Goal: Register for event/course

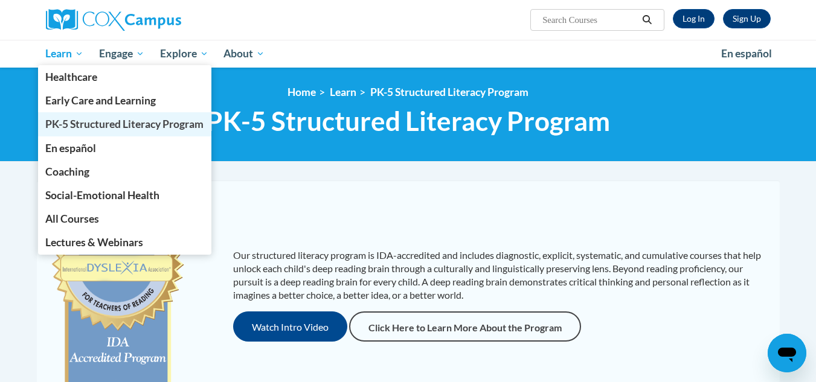
click at [72, 124] on span "PK-5 Structured Literacy Program" at bounding box center [124, 124] width 158 height 13
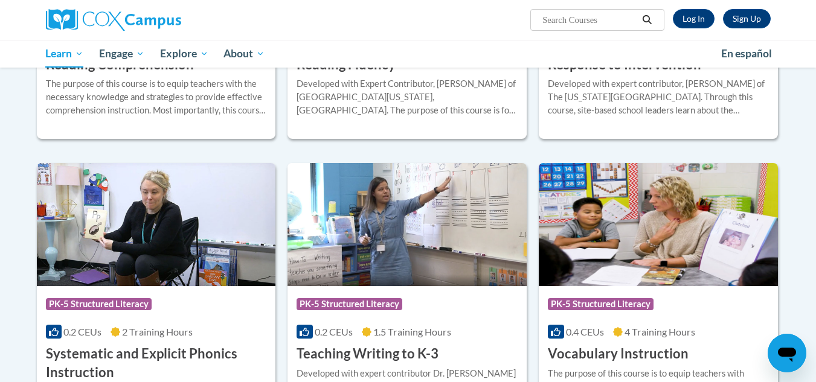
scroll to position [1207, 0]
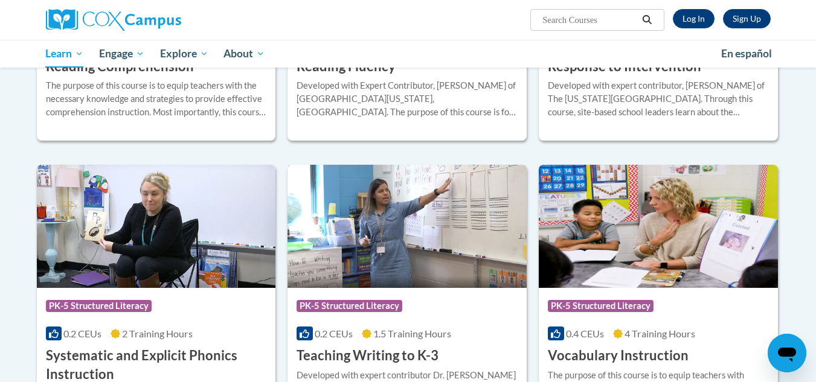
click at [391, 257] on img at bounding box center [406, 226] width 239 height 123
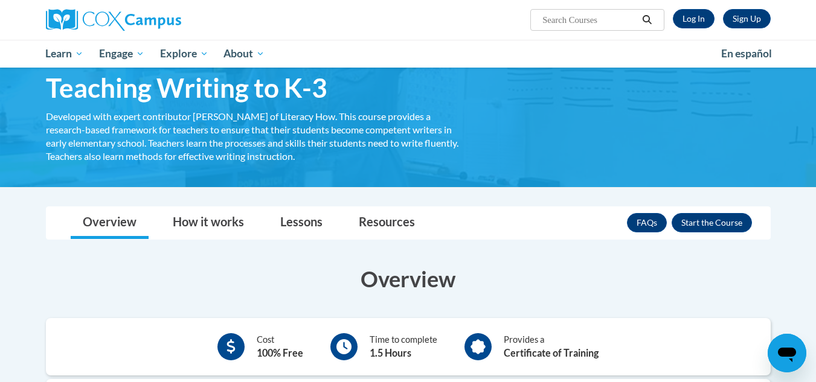
scroll to position [30, 0]
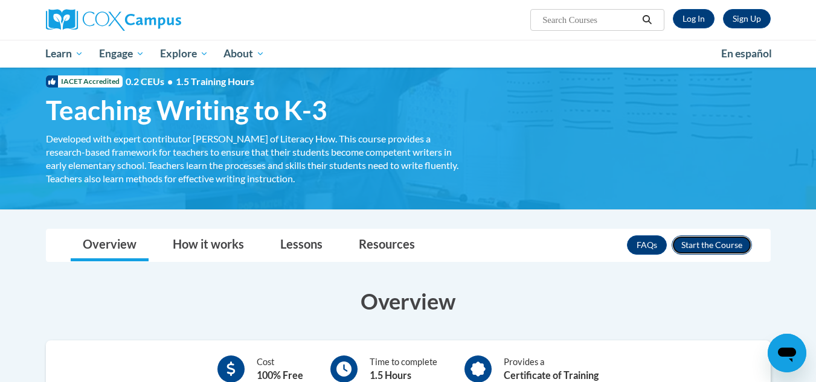
click at [704, 241] on button "Enroll" at bounding box center [711, 244] width 80 height 19
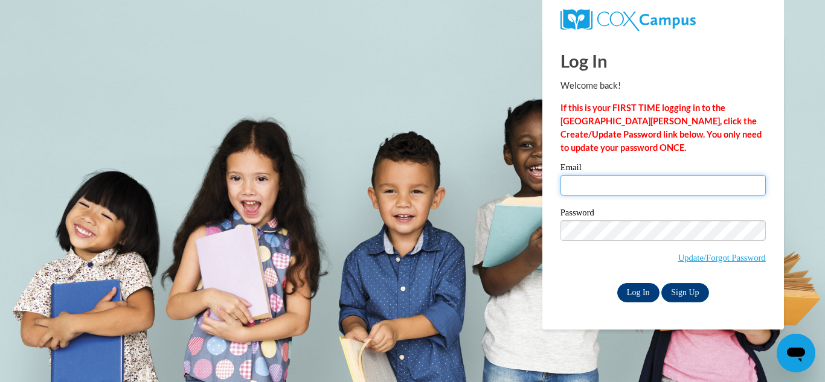
type input "grafsa@wauwatosa.k12.wi.us"
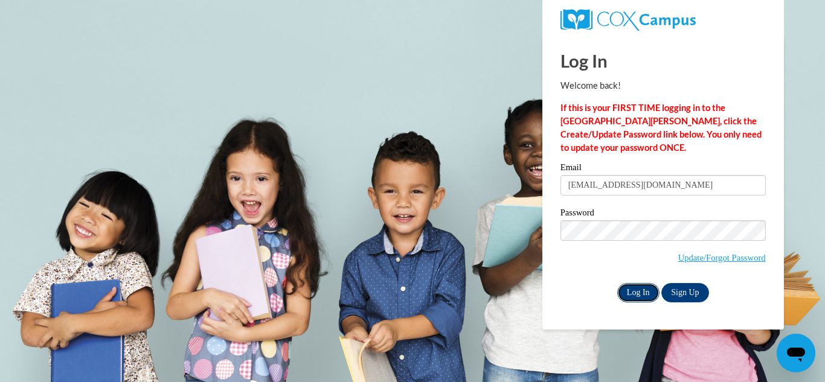
click at [642, 290] on input "Log In" at bounding box center [638, 292] width 42 height 19
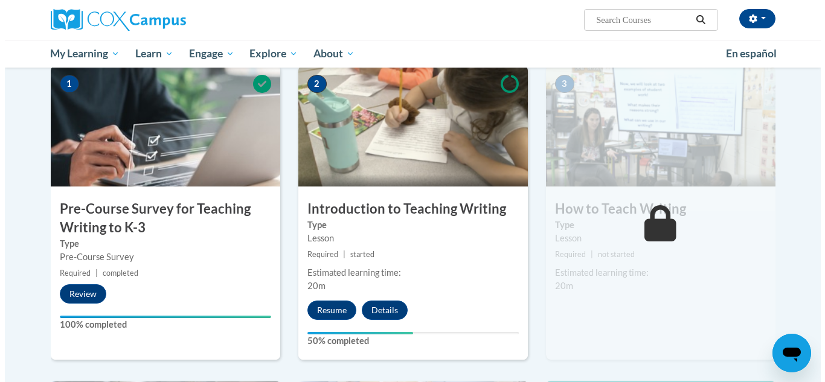
scroll to position [271, 0]
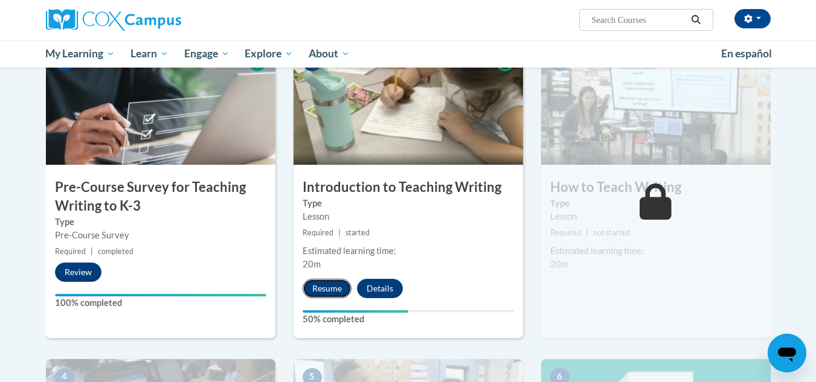
click at [321, 284] on button "Resume" at bounding box center [326, 288] width 49 height 19
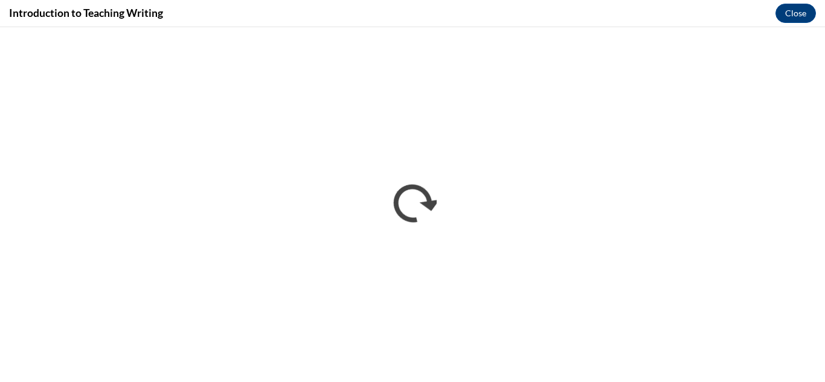
scroll to position [0, 0]
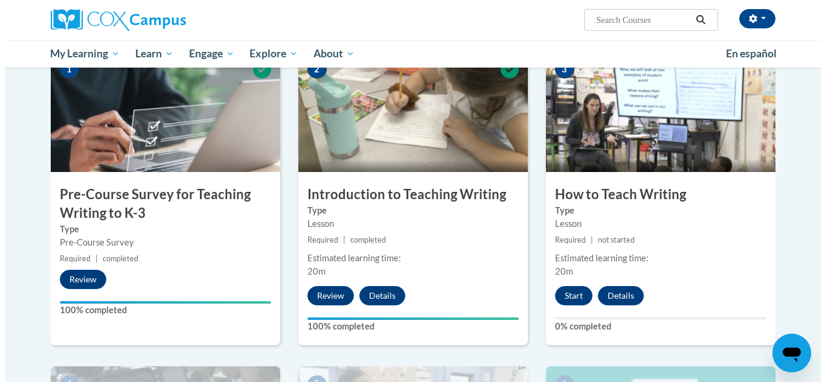
scroll to position [263, 0]
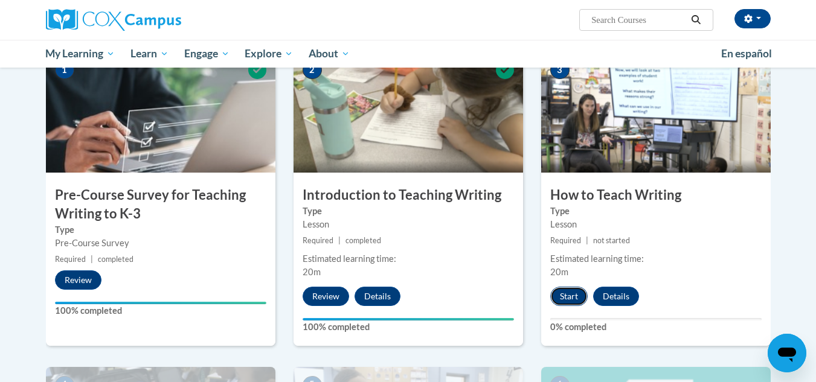
click at [570, 298] on button "Start" at bounding box center [568, 296] width 37 height 19
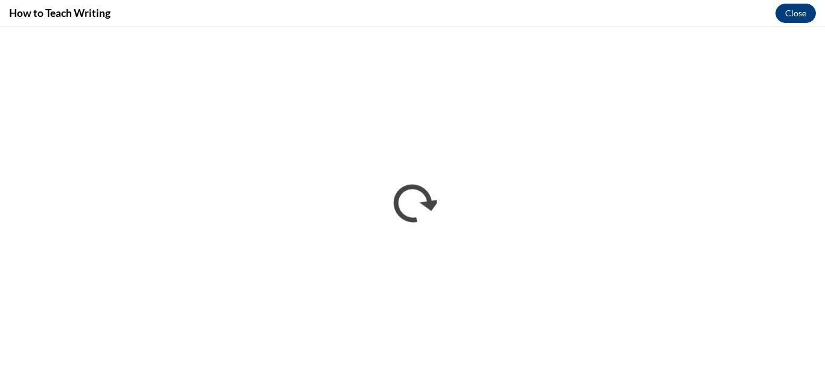
scroll to position [0, 0]
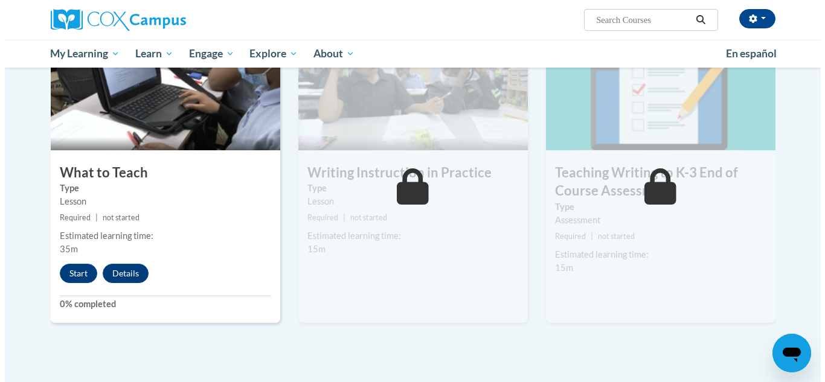
scroll to position [654, 0]
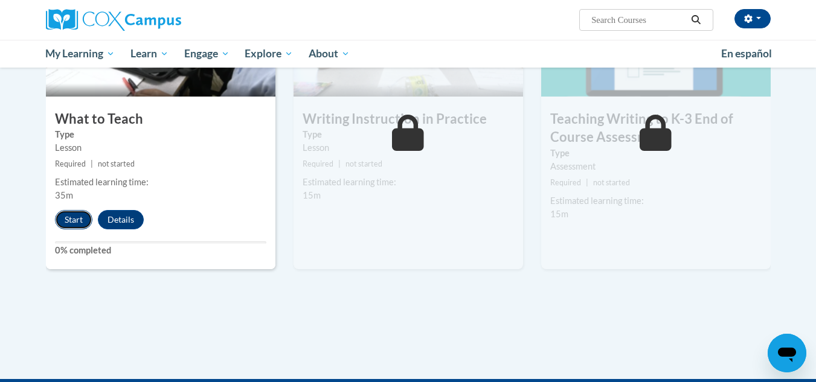
click at [78, 218] on button "Start" at bounding box center [73, 219] width 37 height 19
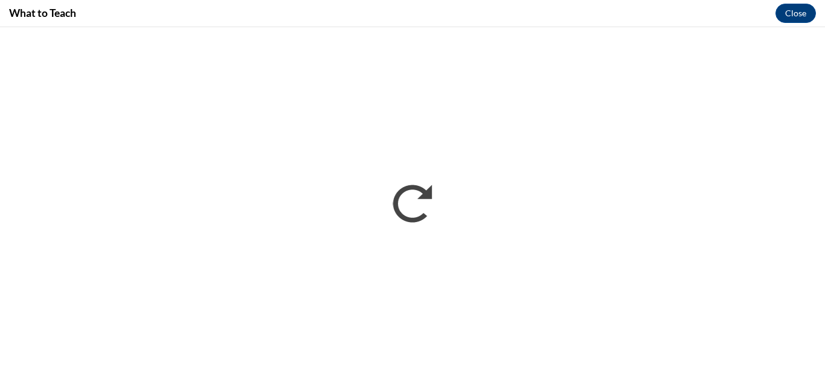
scroll to position [0, 0]
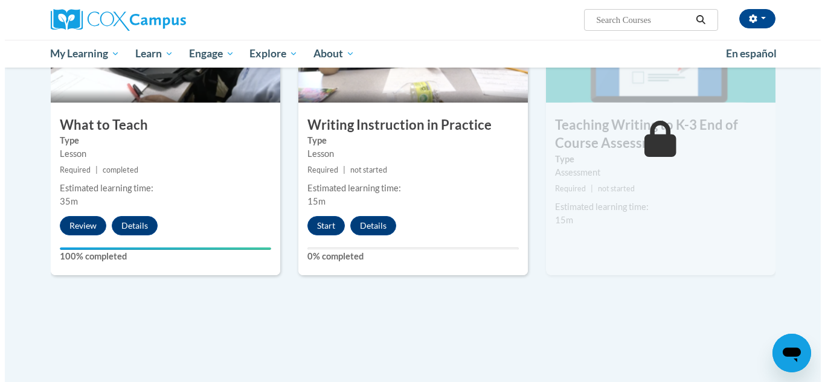
scroll to position [649, 0]
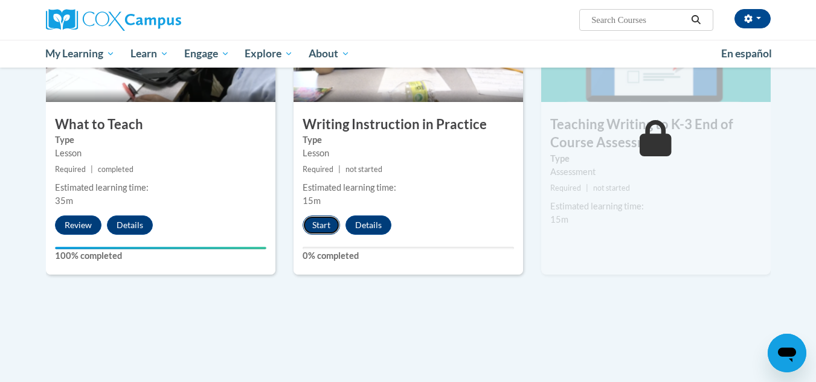
click at [327, 228] on button "Start" at bounding box center [320, 225] width 37 height 19
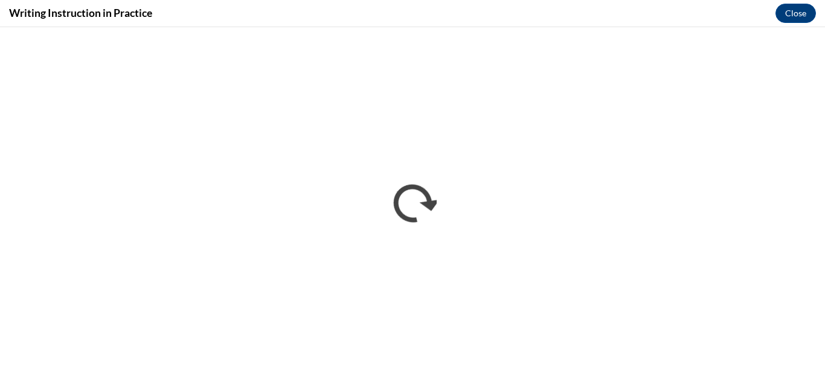
scroll to position [0, 0]
